Goal: Navigation & Orientation: Find specific page/section

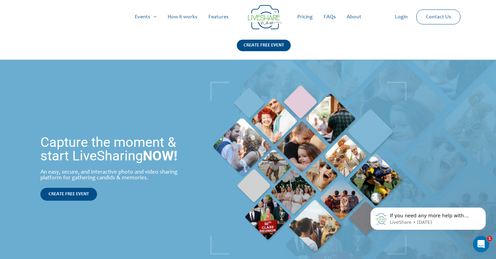
click at [395, 17] on link "Login" at bounding box center [402, 17] width 24 height 22
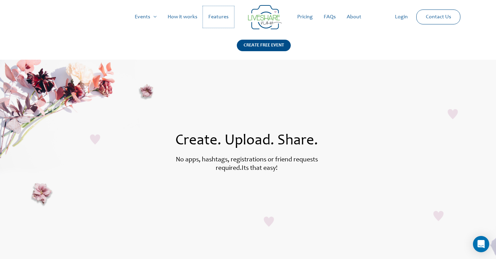
click at [214, 16] on link "Features" at bounding box center [218, 17] width 31 height 22
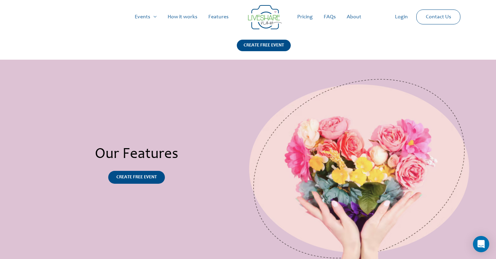
click at [304, 18] on link "Pricing" at bounding box center [305, 17] width 26 height 22
